Goal: Information Seeking & Learning: Learn about a topic

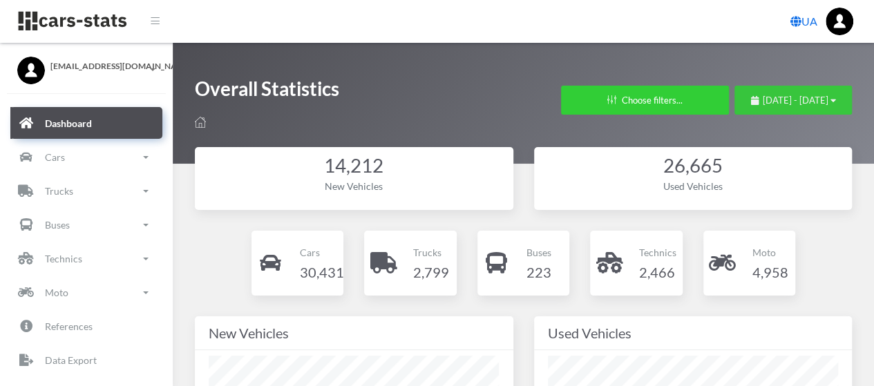
click at [763, 97] on span "[DATE] - [DATE]" at bounding box center [796, 100] width 66 height 11
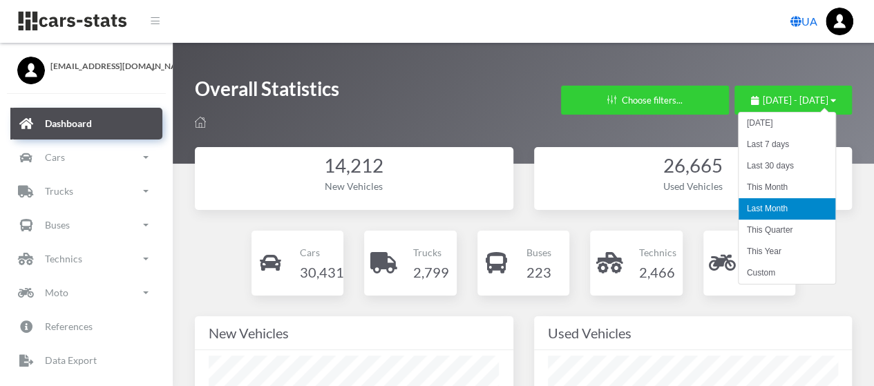
click at [786, 210] on li "Last Month" at bounding box center [786, 208] width 97 height 21
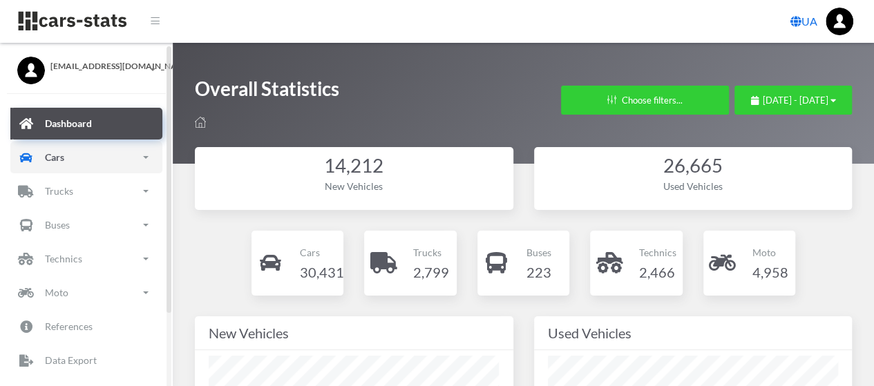
click at [82, 166] on link "Cars" at bounding box center [86, 158] width 152 height 32
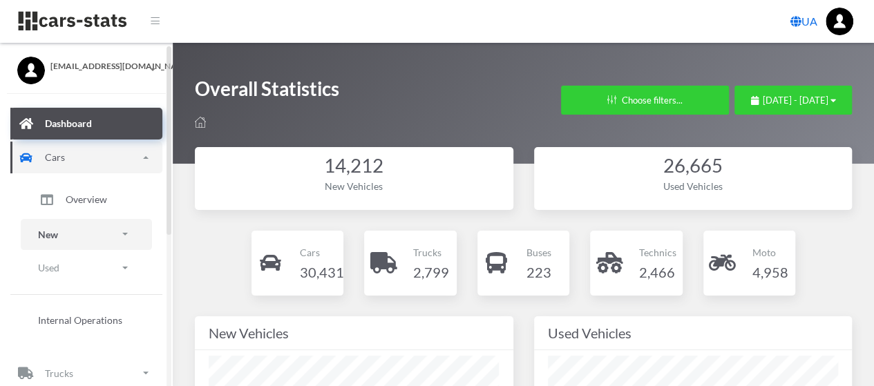
click at [71, 233] on link "New" at bounding box center [86, 234] width 131 height 31
click at [77, 273] on span "Brands" at bounding box center [81, 273] width 30 height 15
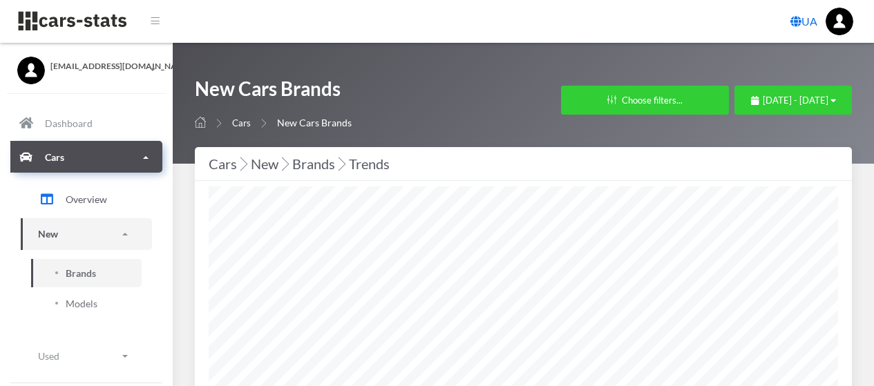
select select "25"
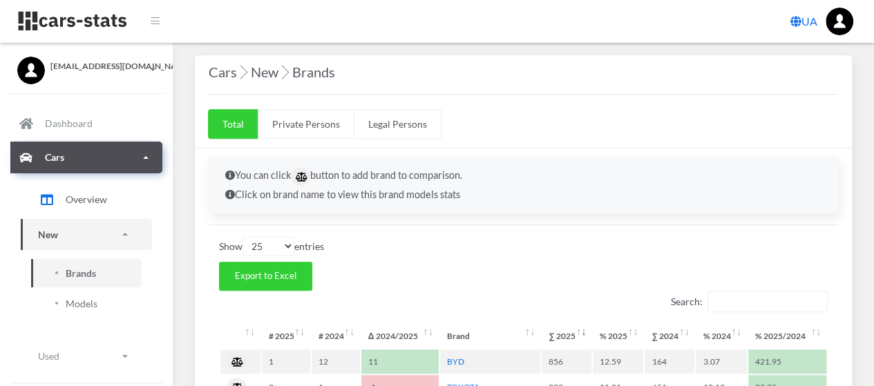
scroll to position [484, 0]
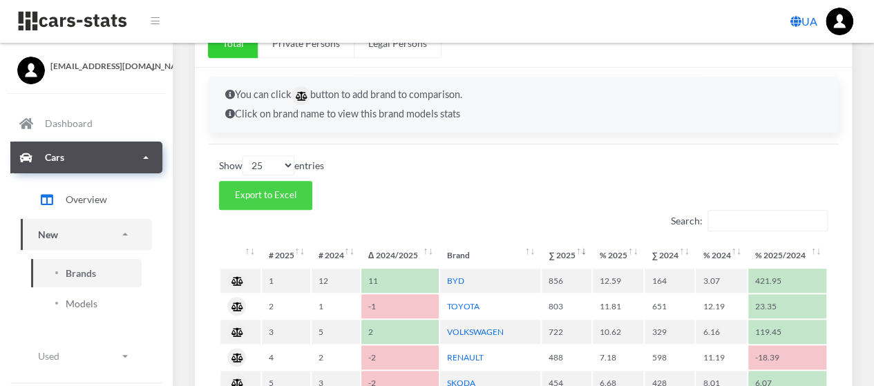
click at [278, 191] on span "Export to Excel" at bounding box center [265, 194] width 61 height 11
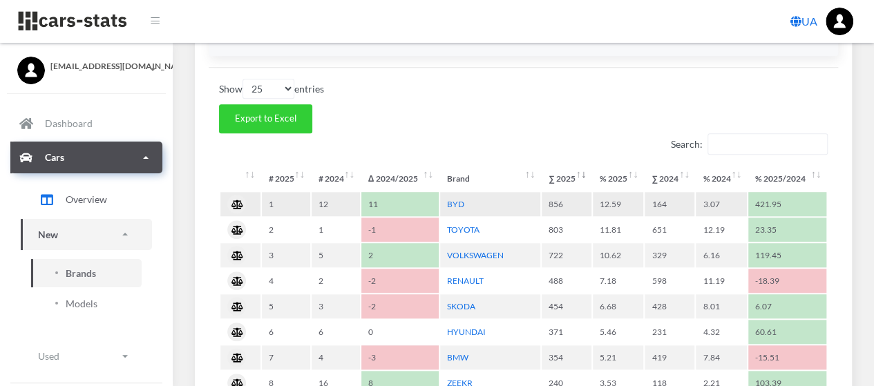
scroll to position [622, 0]
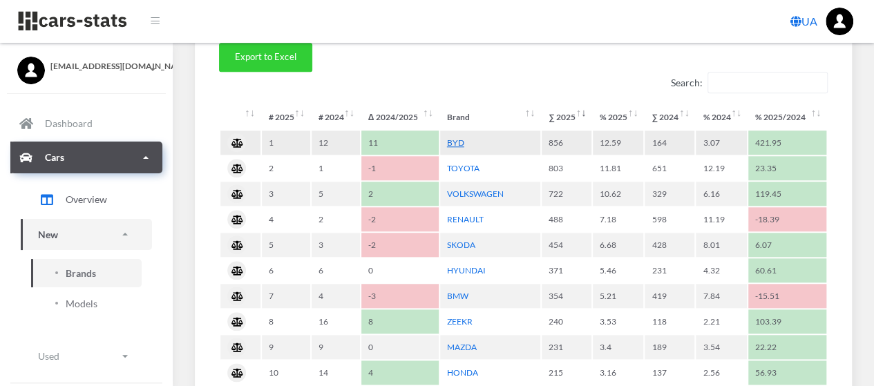
click at [457, 137] on link "BYD" at bounding box center [455, 142] width 17 height 10
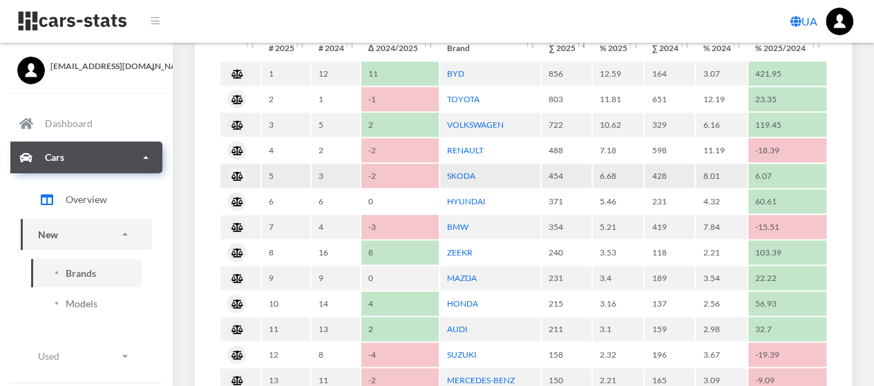
scroll to position [760, 0]
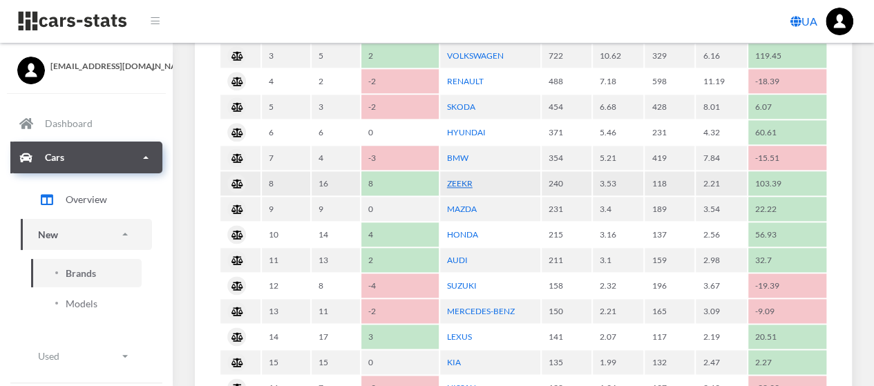
click at [465, 178] on link "ZEEKR" at bounding box center [460, 183] width 26 height 10
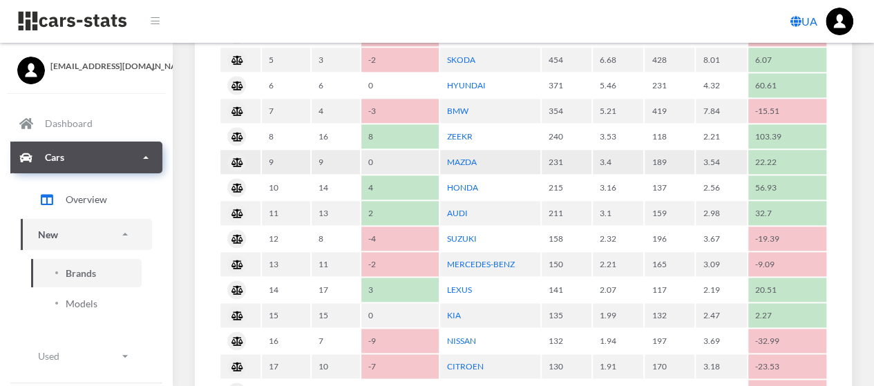
scroll to position [829, 0]
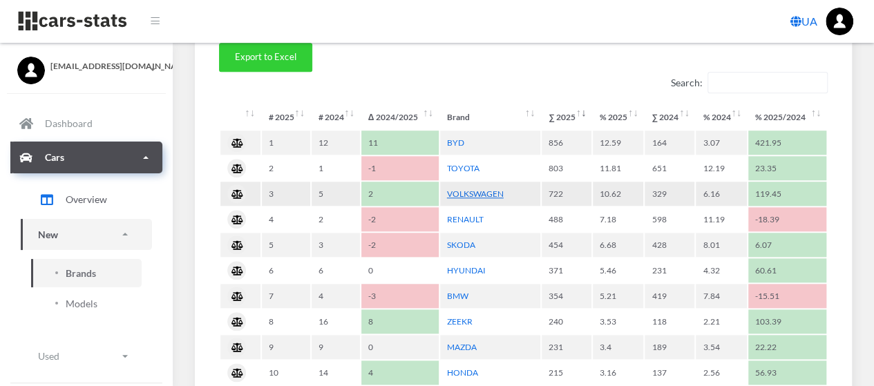
click at [475, 189] on link "VOLKSWAGEN" at bounding box center [475, 194] width 57 height 10
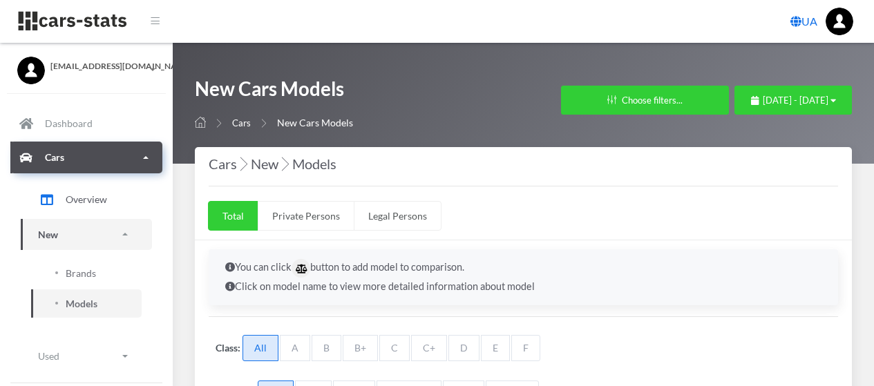
select select "25"
select select "BYD"
select select "25"
select select "ZEEKR"
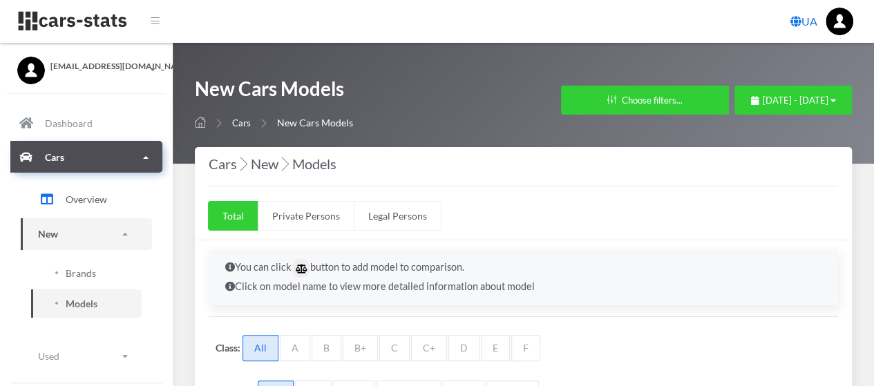
scroll to position [10, 10]
select select "25"
select select "VOLKSWAGEN"
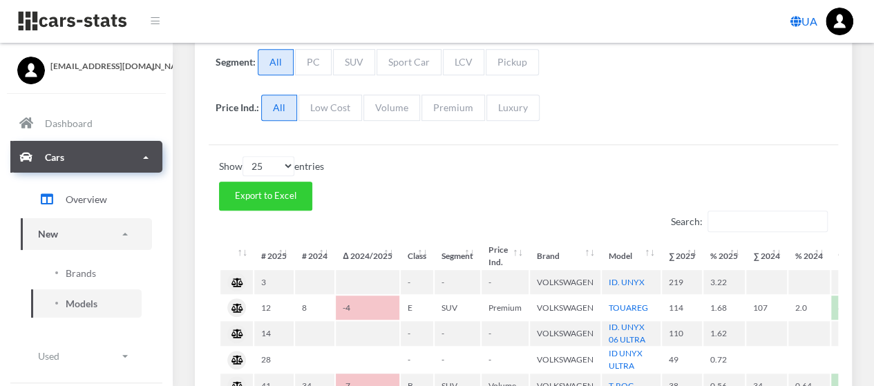
scroll to position [345, 0]
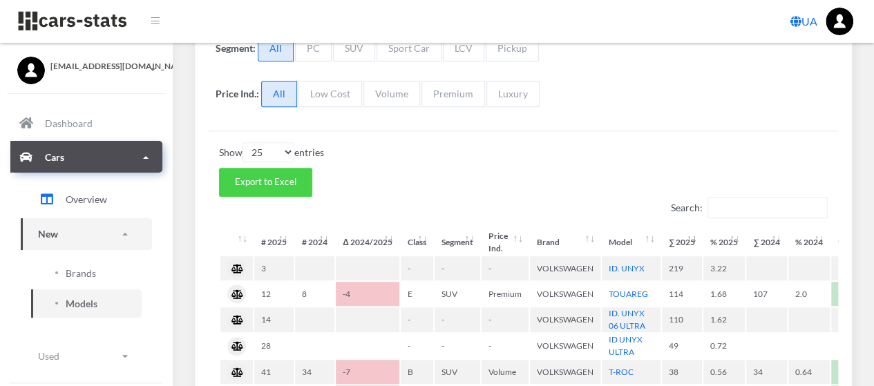
click at [290, 176] on span "Export to Excel" at bounding box center [265, 181] width 61 height 11
